Goal: Communication & Community: Answer question/provide support

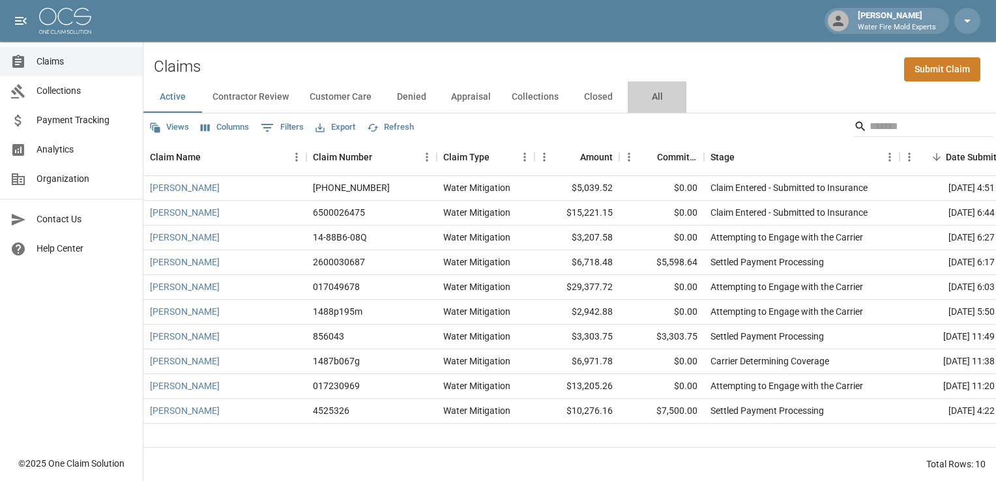
click at [654, 97] on button "All" at bounding box center [657, 97] width 59 height 31
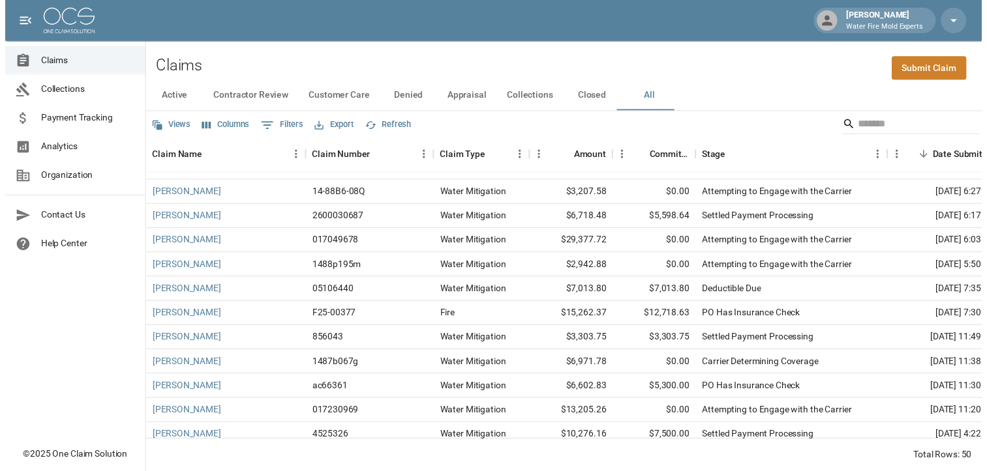
scroll to position [65, 0]
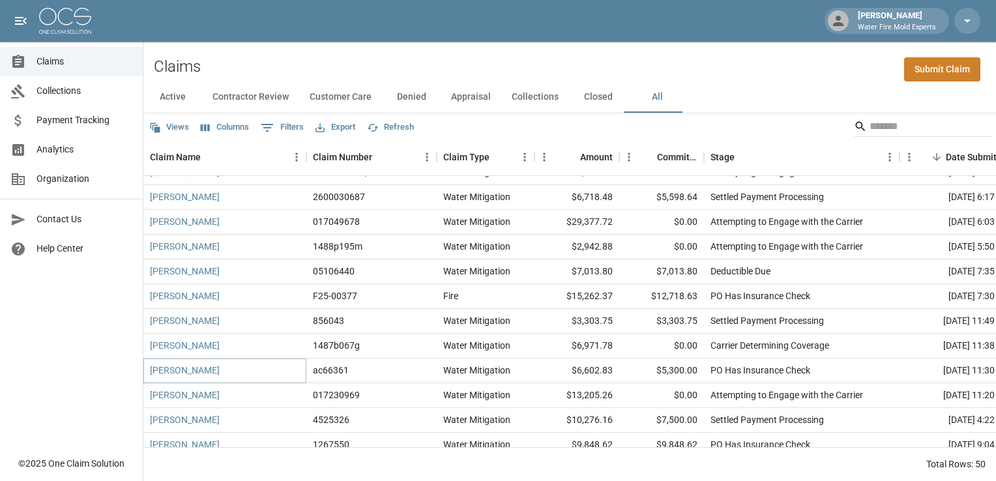
click at [196, 371] on link "[PERSON_NAME]" at bounding box center [185, 370] width 70 height 13
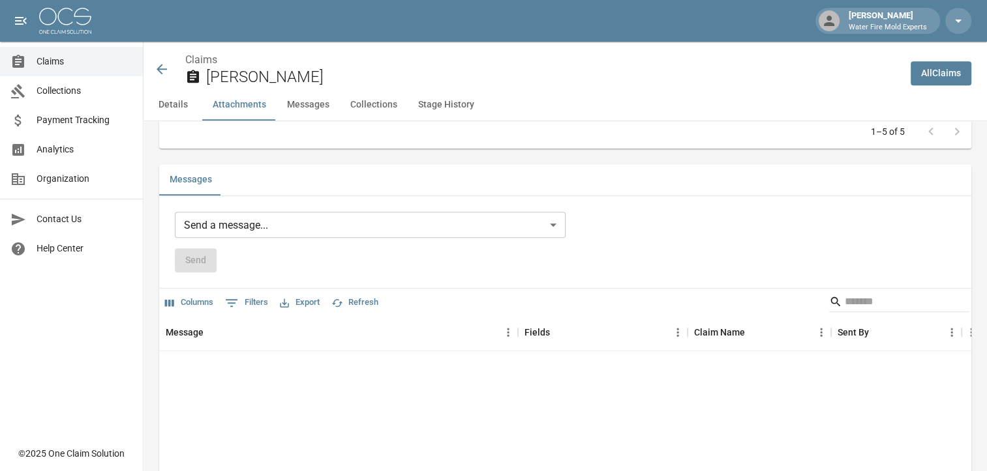
scroll to position [978, 0]
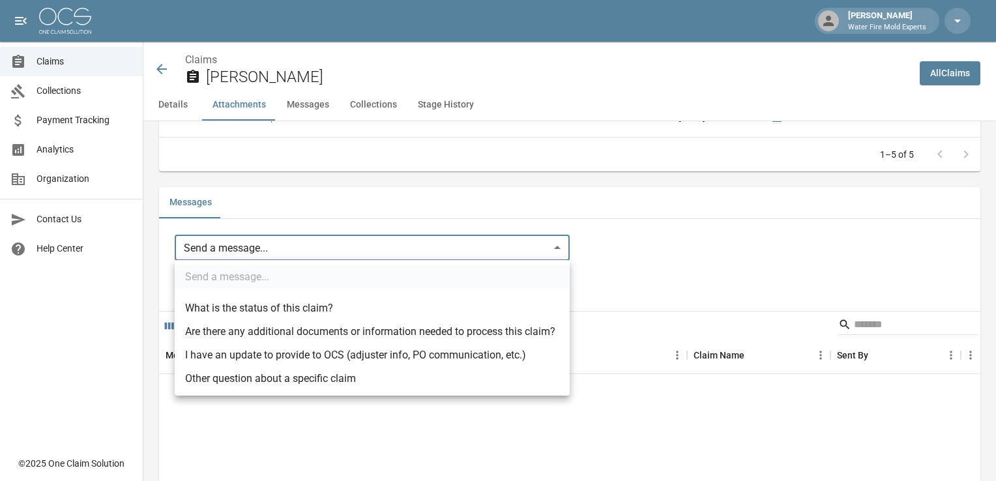
click at [564, 243] on body "[PERSON_NAME] Water Fire Mold Experts Claims Collections Payment Tracking Analy…" at bounding box center [498, 64] width 996 height 2084
click at [608, 256] on div at bounding box center [498, 240] width 996 height 481
click at [560, 247] on body "[PERSON_NAME] Water Fire Mold Experts Claims Collections Payment Tracking Analy…" at bounding box center [498, 64] width 996 height 2084
click at [693, 291] on div at bounding box center [498, 240] width 996 height 481
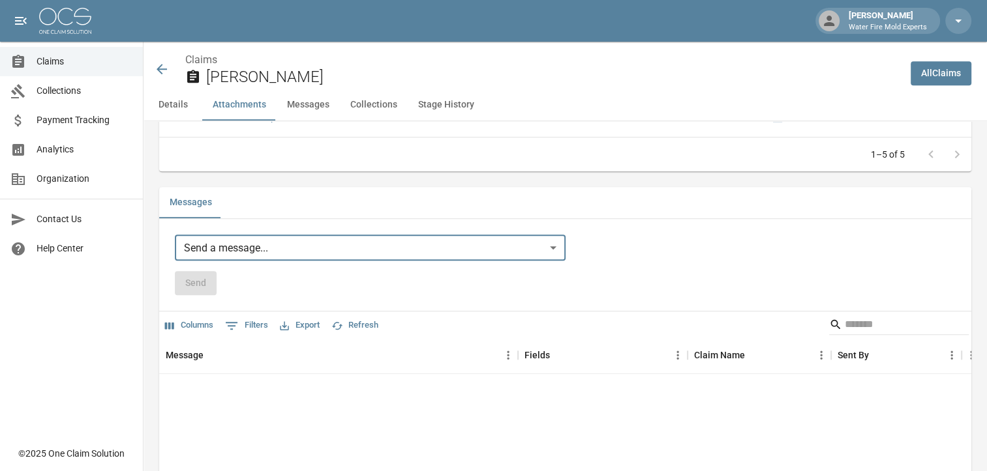
click at [233, 398] on div "Message Fields Claim Name Sent By Sent At No rows" at bounding box center [565, 422] width 812 height 168
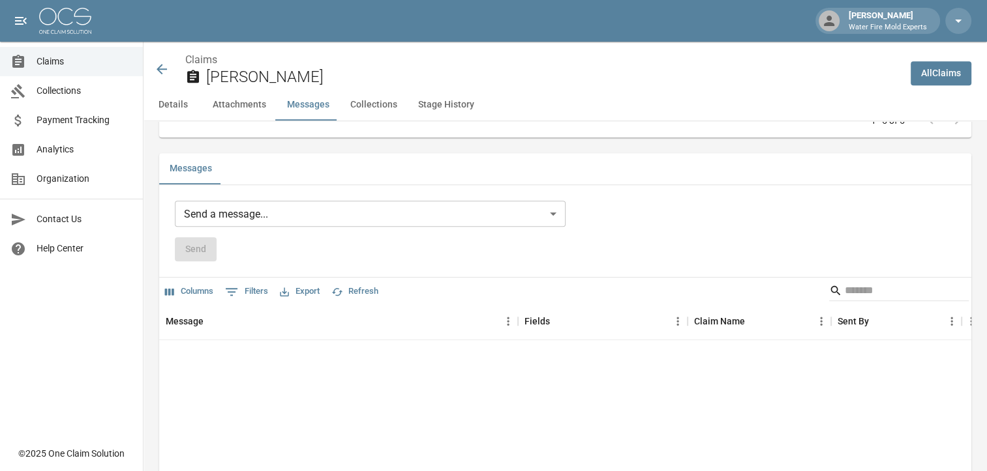
scroll to position [1043, 0]
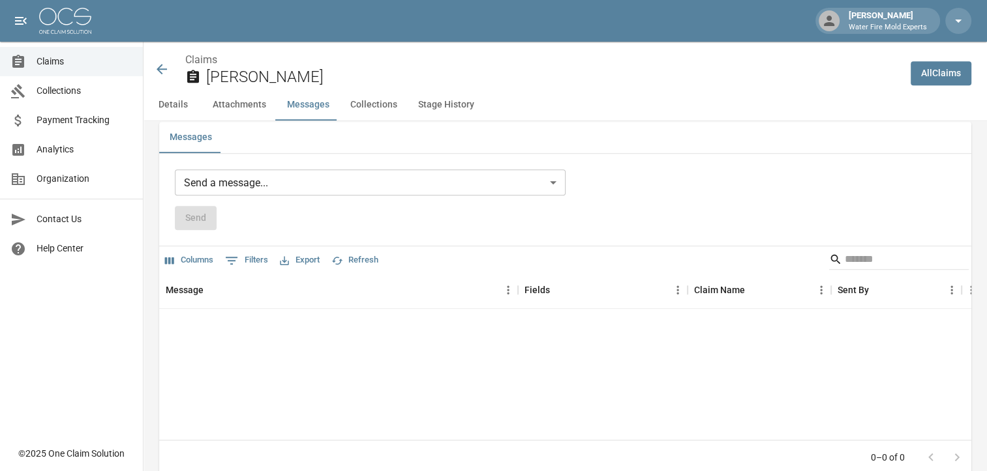
click at [388, 340] on div "Message Fields Claim Name Sent By Sent At No rows" at bounding box center [565, 357] width 812 height 168
click at [261, 343] on div "Message Fields Claim Name Sent By Sent At No rows" at bounding box center [565, 357] width 812 height 168
click at [261, 342] on div "Message Fields Claim Name Sent By Sent At No rows" at bounding box center [565, 357] width 812 height 168
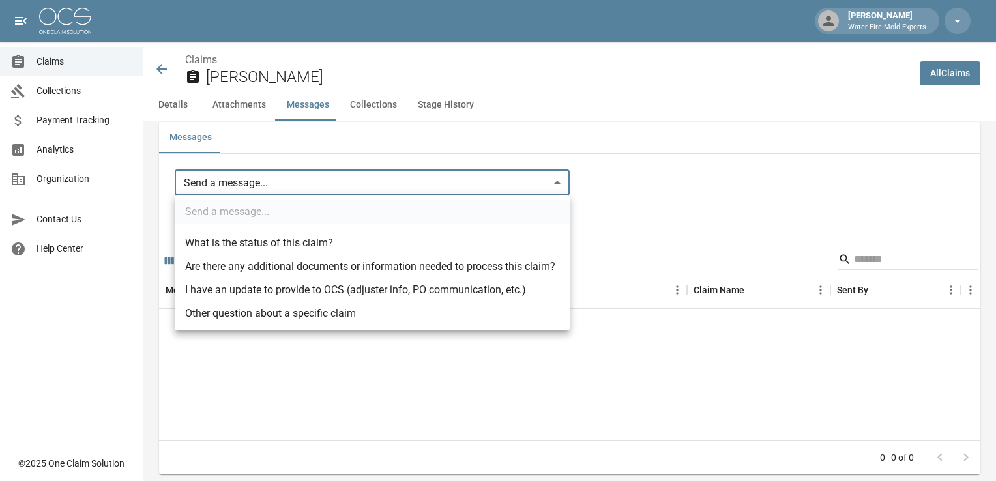
click at [663, 186] on div at bounding box center [498, 240] width 996 height 481
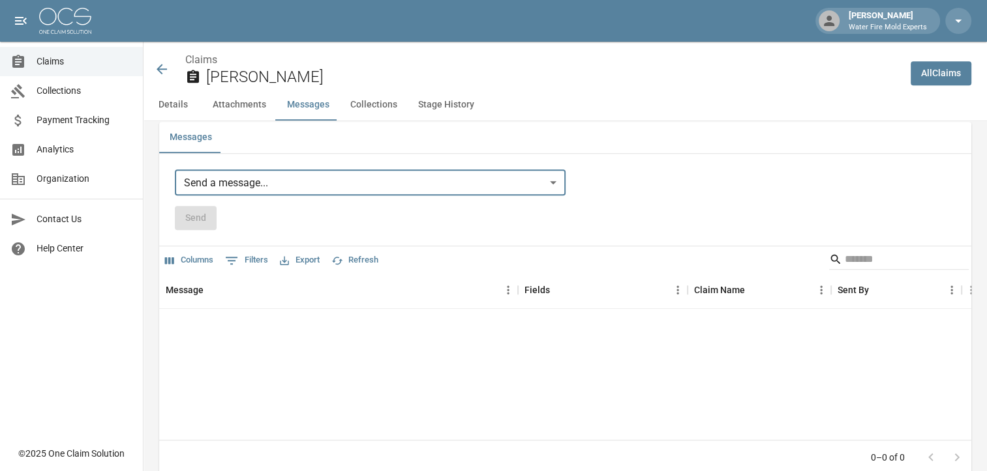
click at [624, 190] on div "Send a message... ​ Send" at bounding box center [565, 200] width 781 height 61
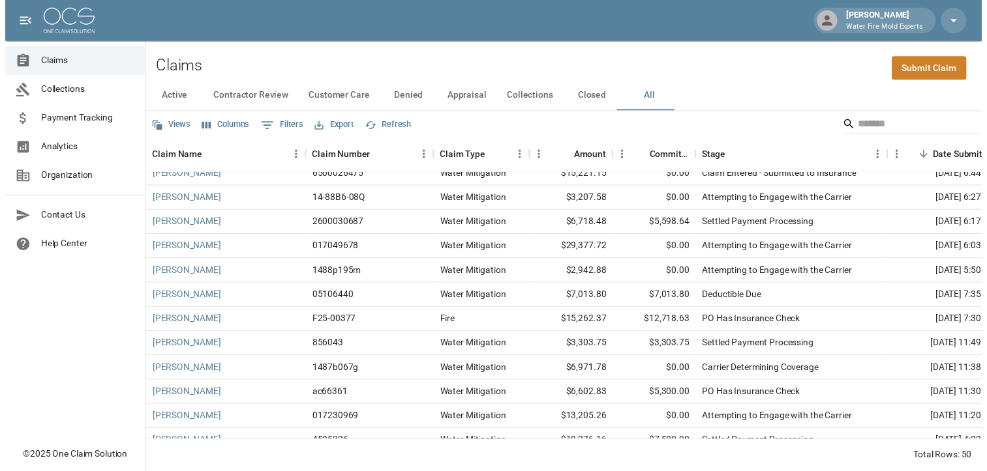
scroll to position [65, 0]
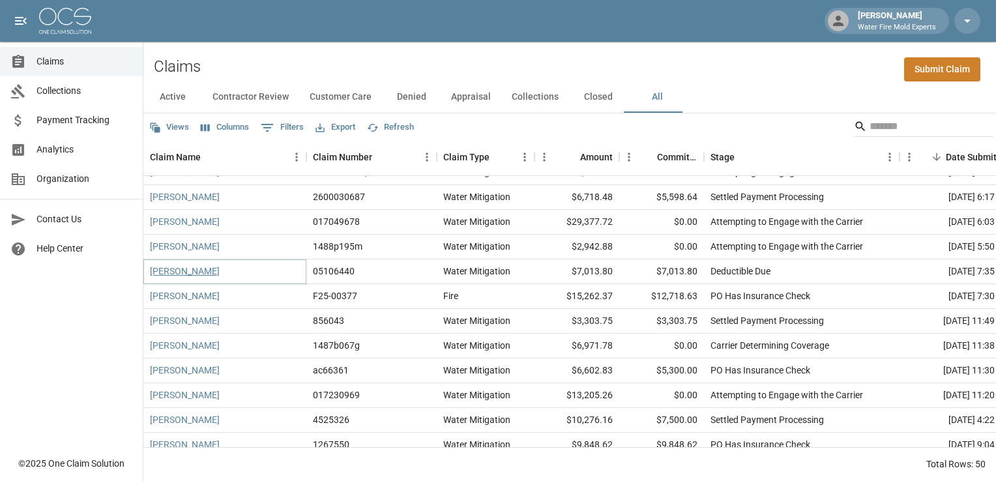
click at [194, 275] on link "[PERSON_NAME]" at bounding box center [185, 271] width 70 height 13
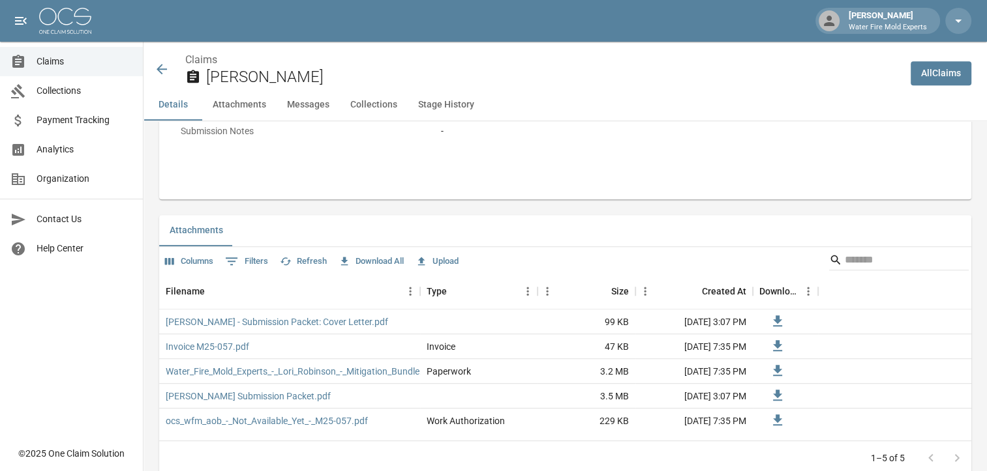
scroll to position [652, 0]
